Goal: Transaction & Acquisition: Download file/media

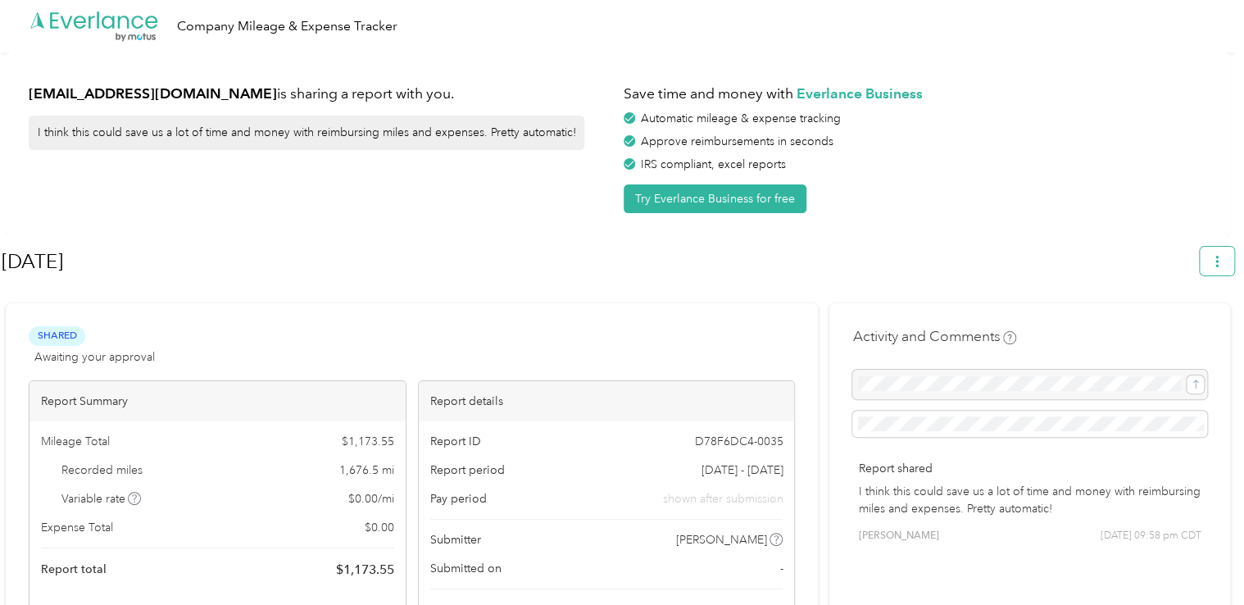
click at [1214, 256] on button "button" at bounding box center [1217, 261] width 34 height 29
click at [1176, 330] on span "Download" at bounding box center [1179, 338] width 54 height 17
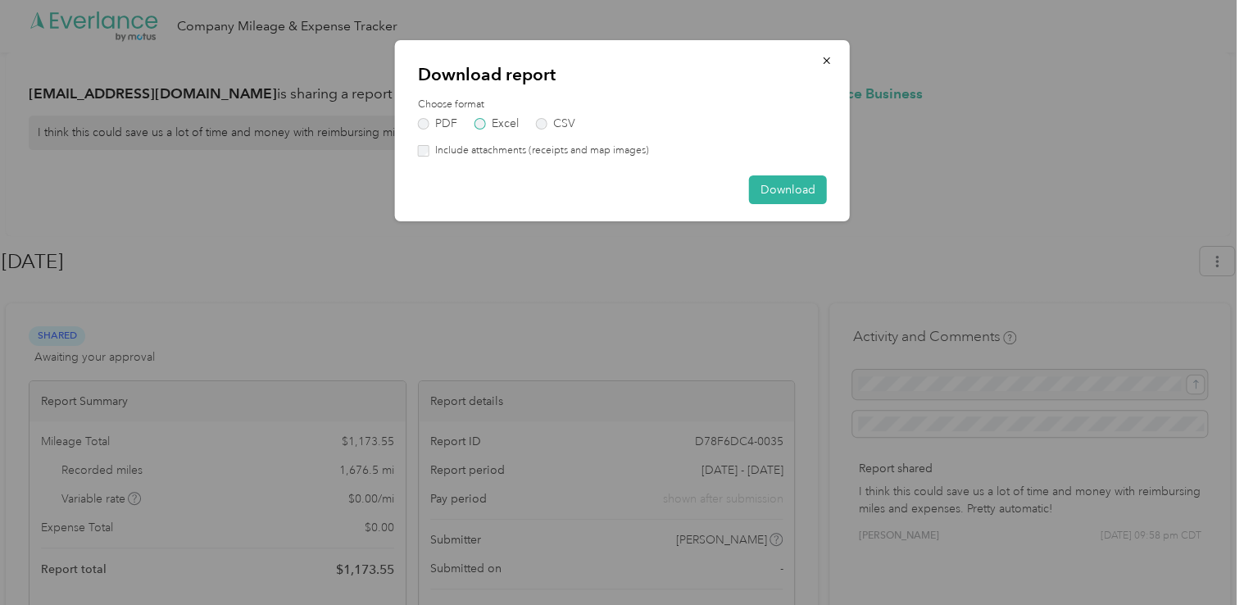
click at [475, 124] on label "Excel" at bounding box center [497, 123] width 44 height 11
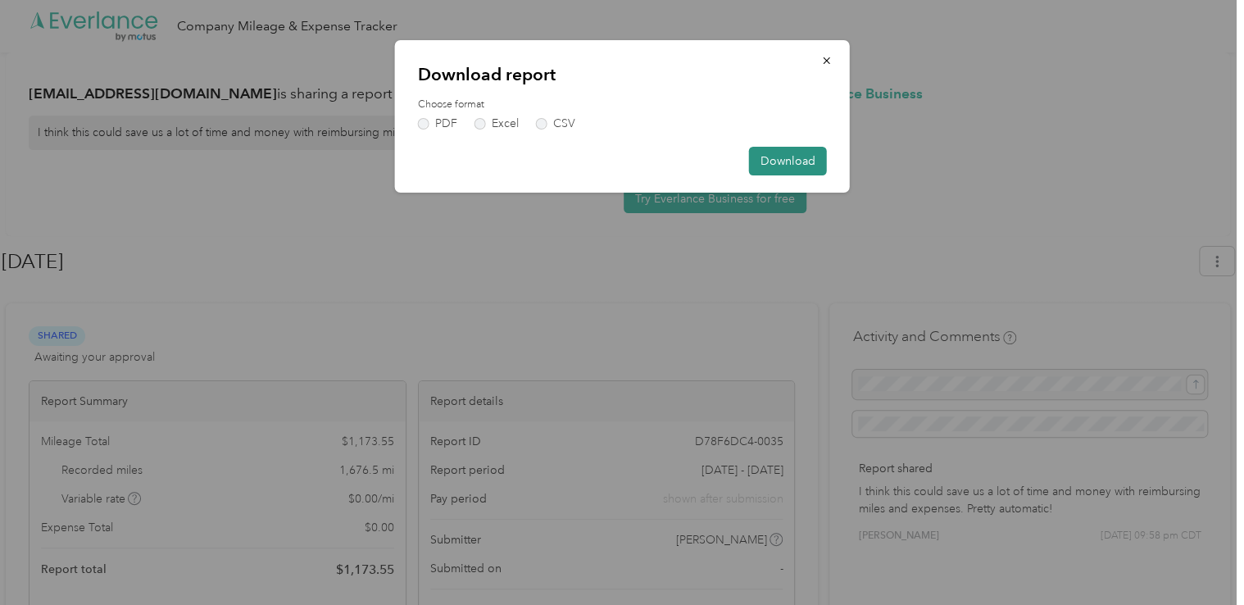
click at [753, 160] on button "Download" at bounding box center [788, 161] width 78 height 29
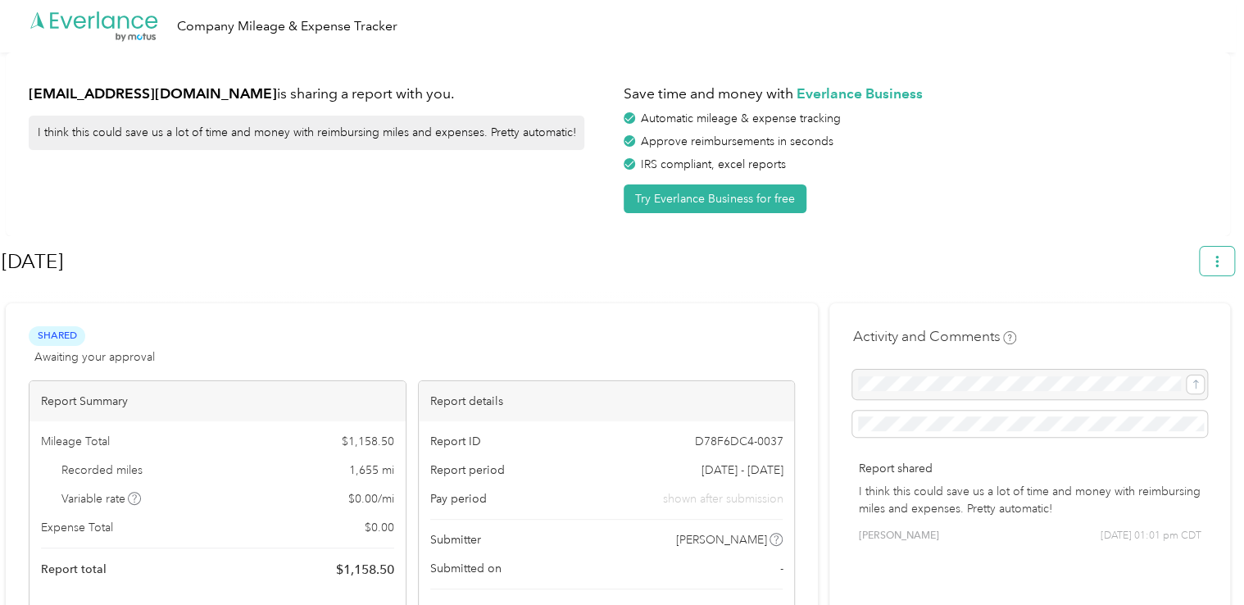
click at [1219, 266] on icon "button" at bounding box center [1217, 261] width 3 height 11
click at [1203, 330] on span "Download" at bounding box center [1179, 338] width 54 height 17
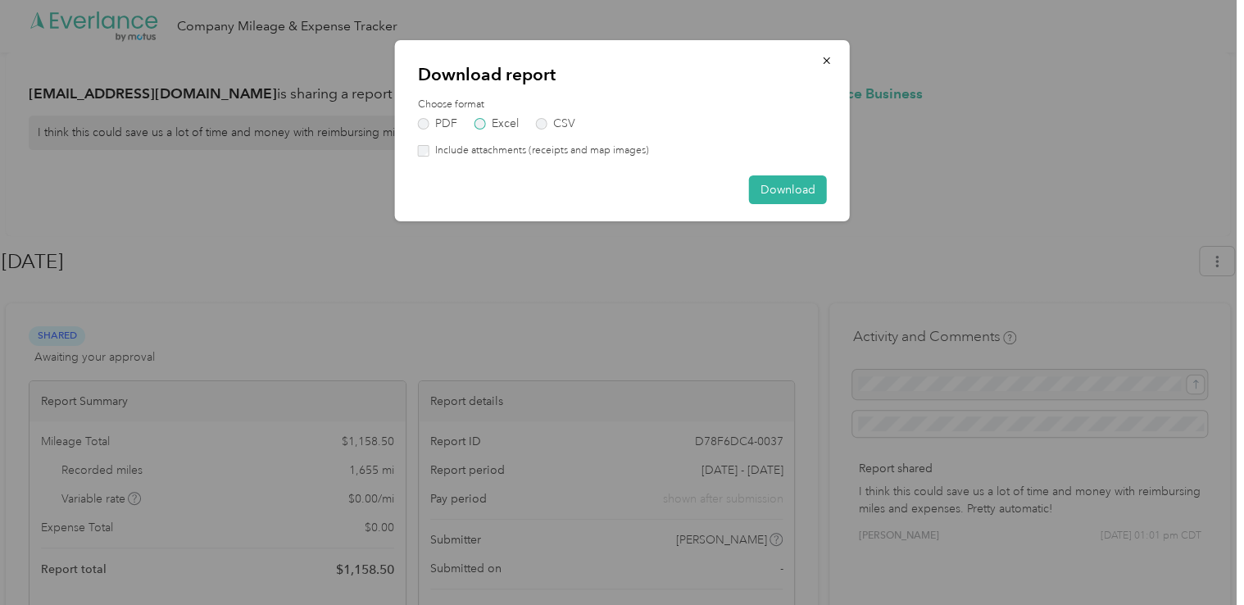
click at [492, 122] on label "Excel" at bounding box center [497, 123] width 44 height 11
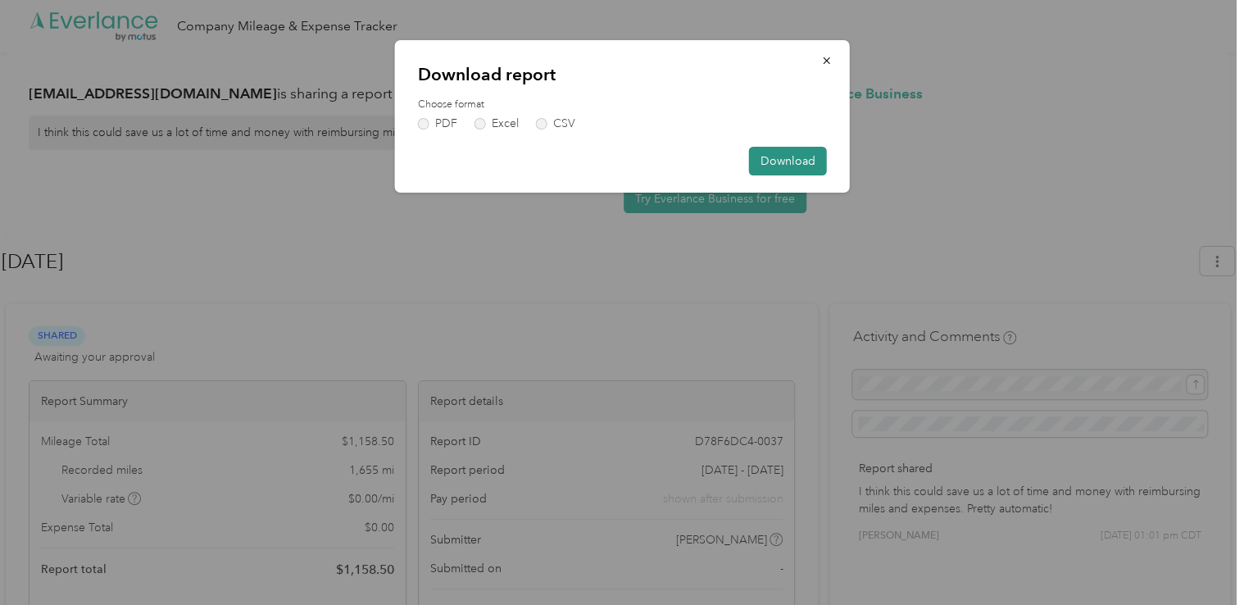
click at [755, 168] on button "Download" at bounding box center [788, 161] width 78 height 29
